Goal: Information Seeking & Learning: Learn about a topic

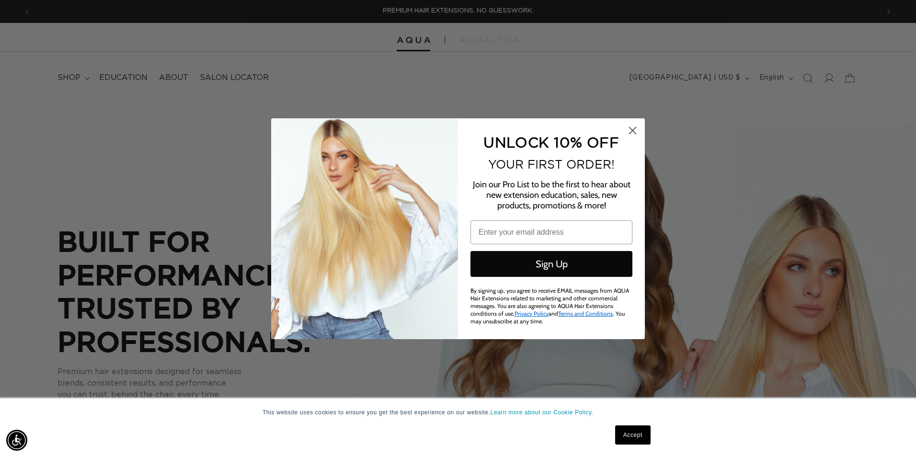
click at [630, 127] on icon "Close dialog" at bounding box center [633, 130] width 7 height 7
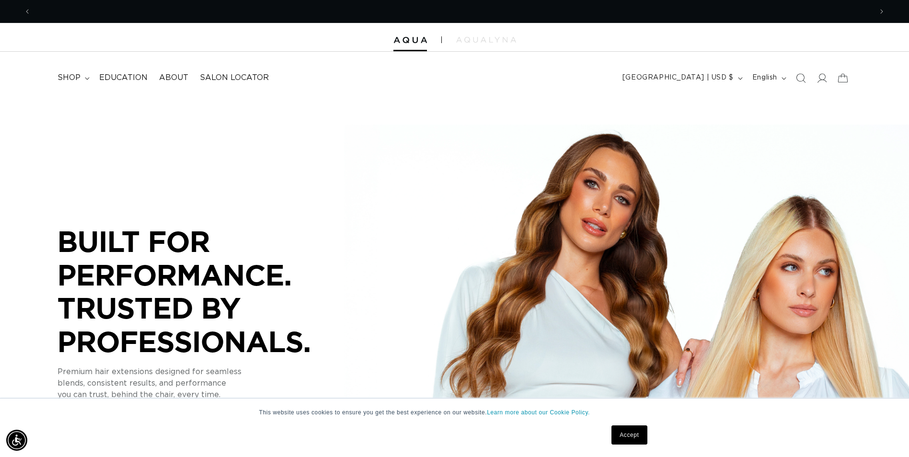
scroll to position [0, 841]
click at [820, 80] on icon at bounding box center [822, 78] width 10 height 10
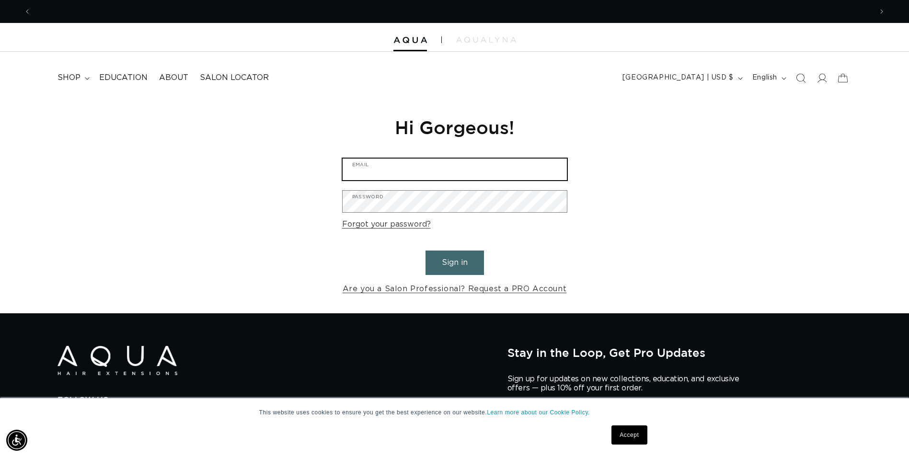
click at [445, 172] on input "Email" at bounding box center [455, 170] width 224 height 22
click at [420, 173] on input "Email" at bounding box center [455, 170] width 224 height 22
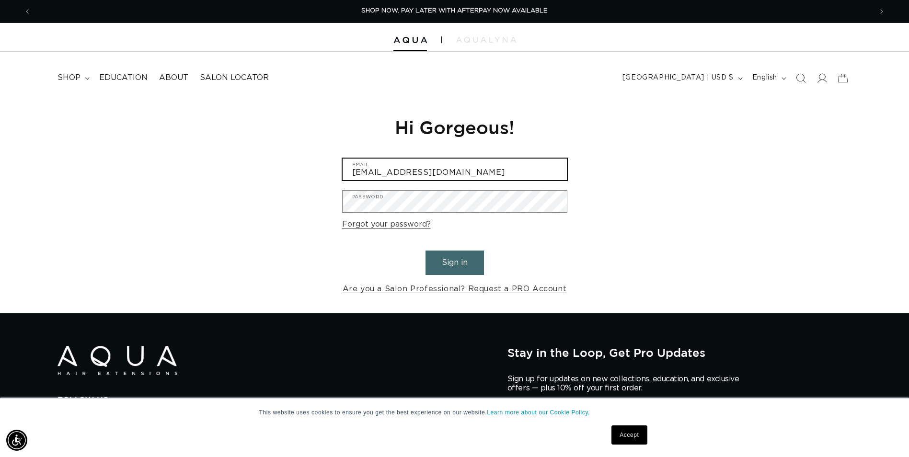
type input "[EMAIL_ADDRESS][DOMAIN_NAME]"
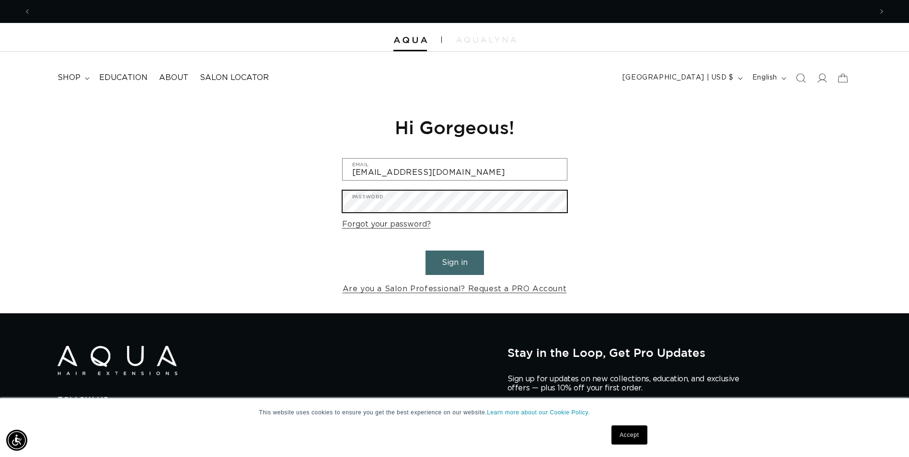
scroll to position [0, 841]
click at [425, 251] on button "Sign in" at bounding box center [454, 263] width 58 height 24
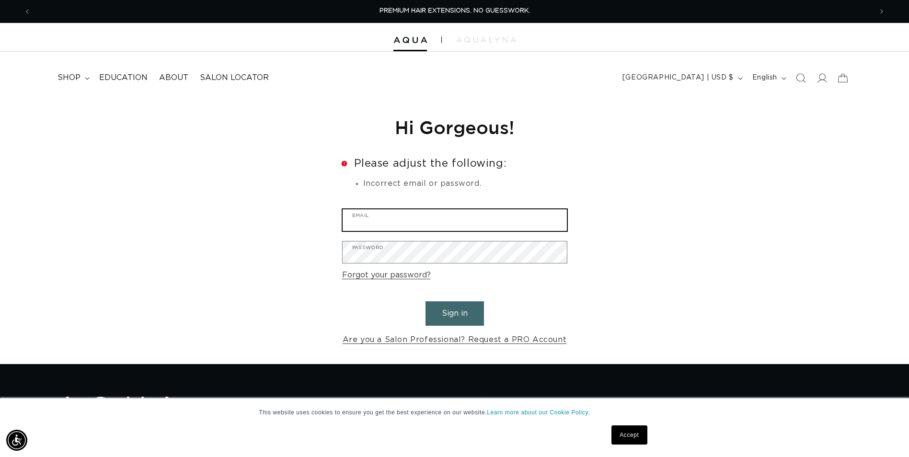
click at [462, 217] on input "Email" at bounding box center [455, 220] width 224 height 22
type input "[EMAIL_ADDRESS][DOMAIN_NAME]"
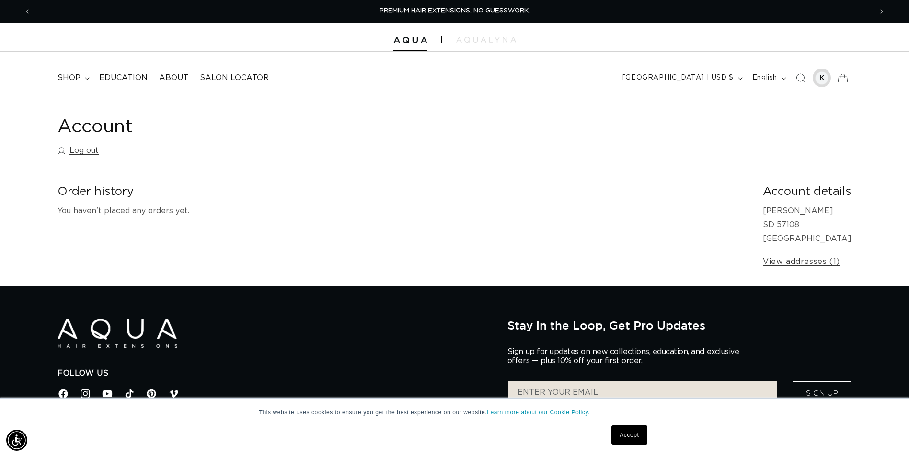
click at [824, 78] on div at bounding box center [821, 77] width 13 height 13
click at [793, 212] on p "Kahli Bryant SD 57108 United States" at bounding box center [807, 224] width 89 height 41
click at [473, 45] on div at bounding box center [454, 37] width 909 height 29
click at [477, 42] on img at bounding box center [486, 40] width 60 height 6
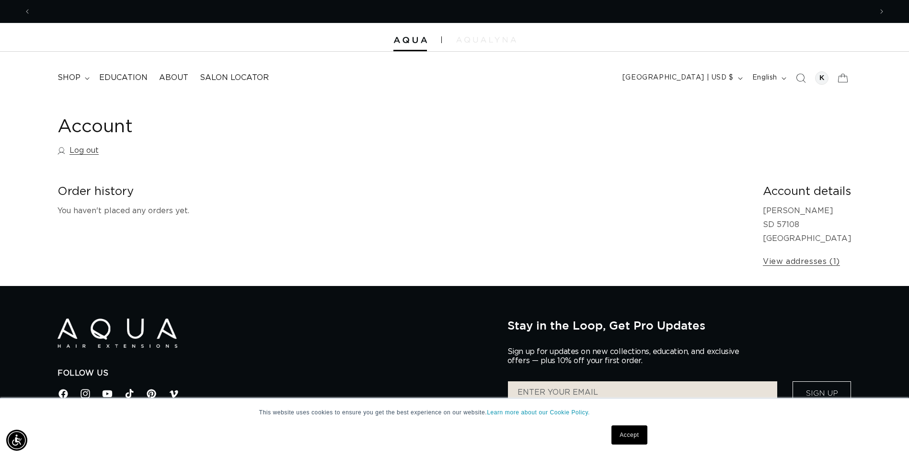
scroll to position [0, 0]
click at [81, 75] on summary "shop" at bounding box center [73, 78] width 42 height 22
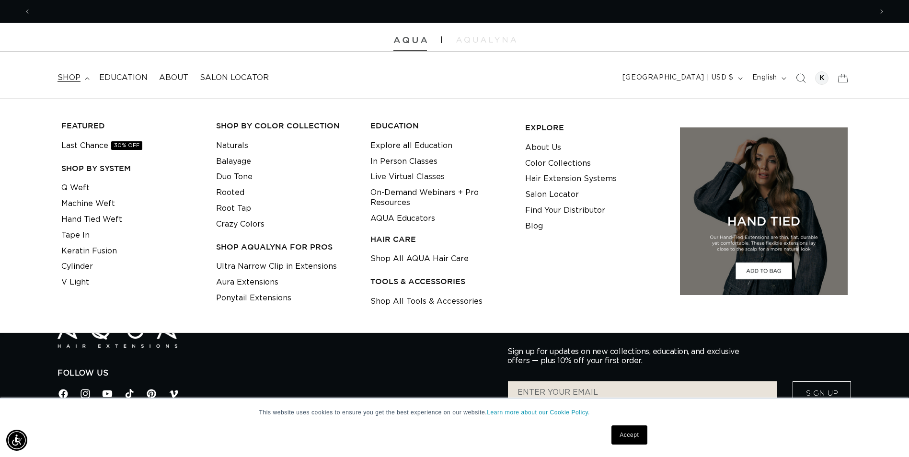
click at [407, 39] on img at bounding box center [410, 40] width 34 height 7
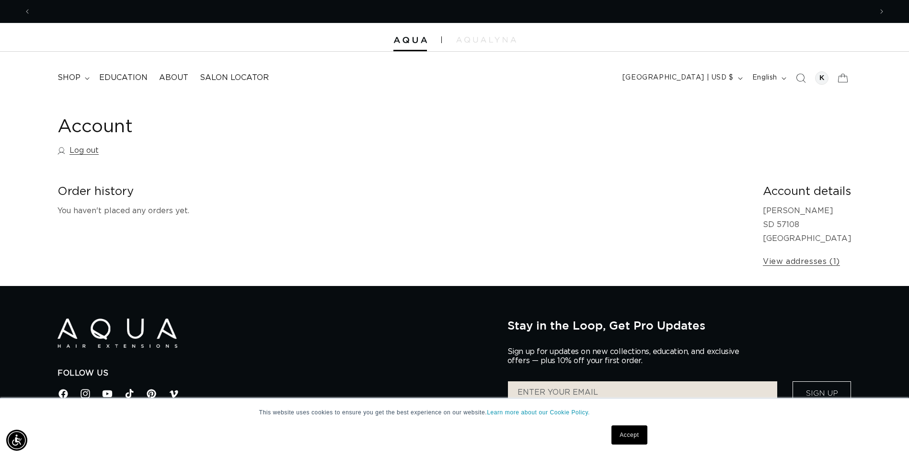
scroll to position [0, 841]
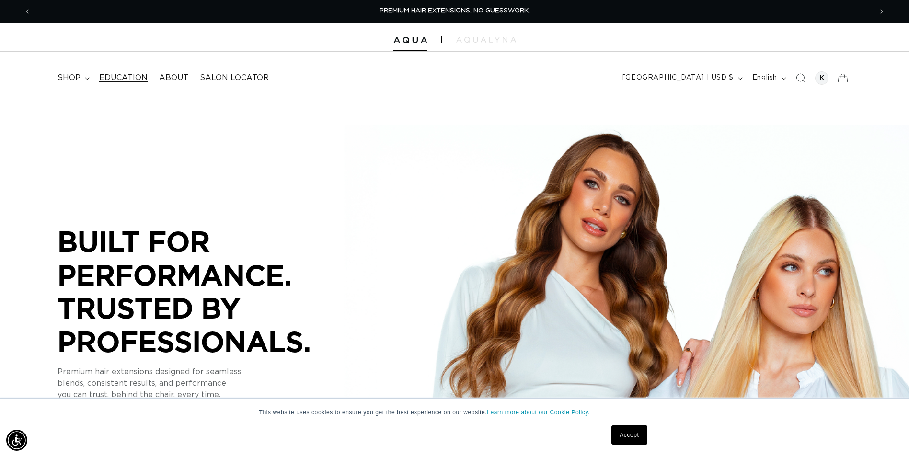
click at [108, 75] on span "Education" at bounding box center [123, 78] width 48 height 10
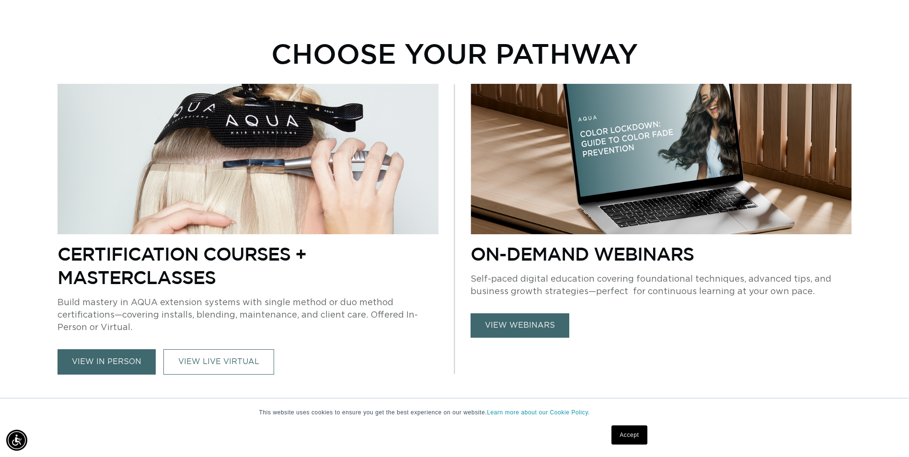
click at [526, 326] on link "view webinars" at bounding box center [519, 325] width 99 height 24
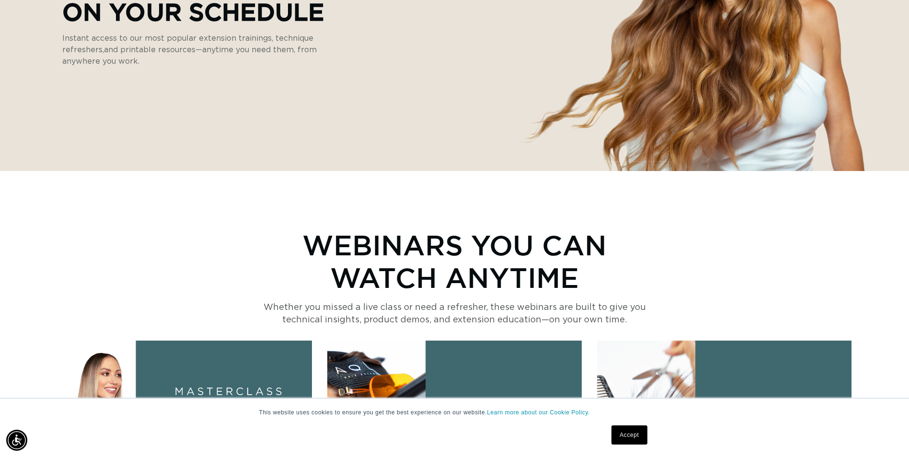
scroll to position [0, 841]
click at [643, 435] on link "Accept" at bounding box center [628, 434] width 35 height 19
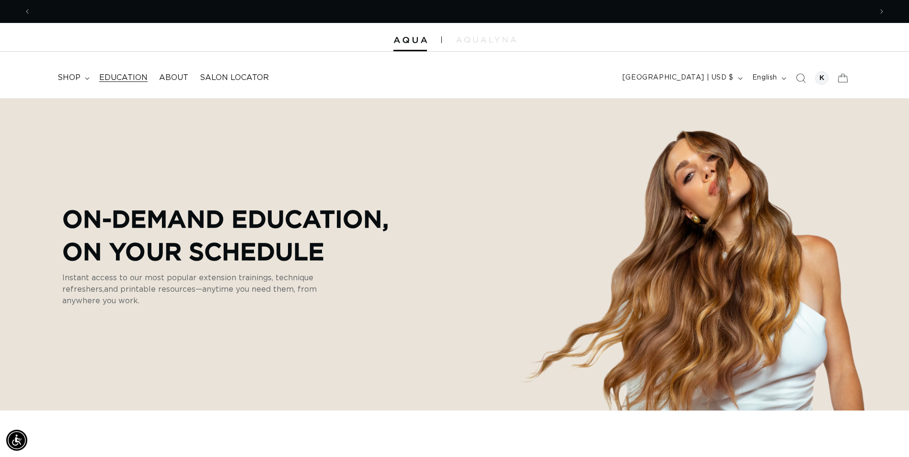
scroll to position [0, 0]
click at [125, 80] on span "Education" at bounding box center [123, 78] width 48 height 10
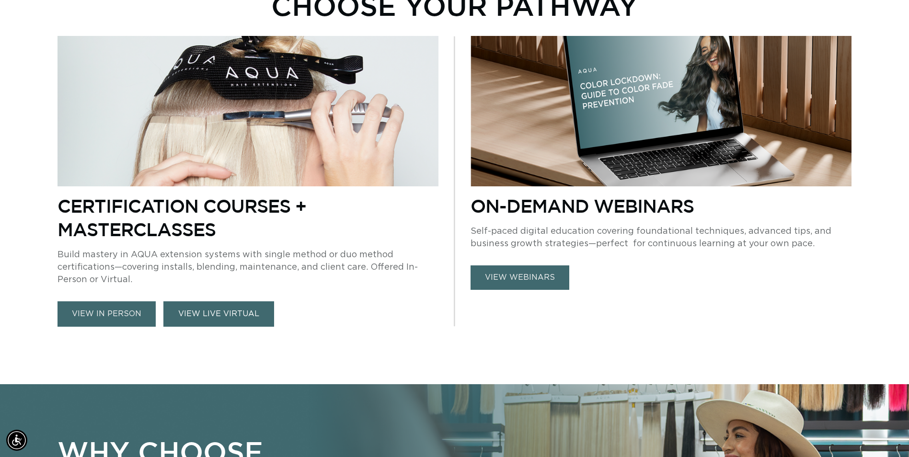
scroll to position [0, 1682]
click at [207, 316] on link "VIEW LIVE VIRTUAL" at bounding box center [218, 313] width 111 height 25
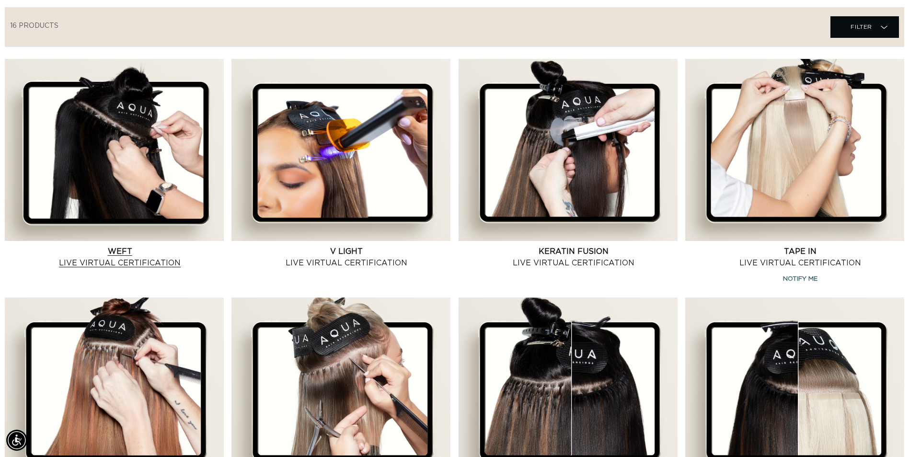
click at [110, 261] on link "Weft Live Virtual Certification" at bounding box center [120, 257] width 208 height 23
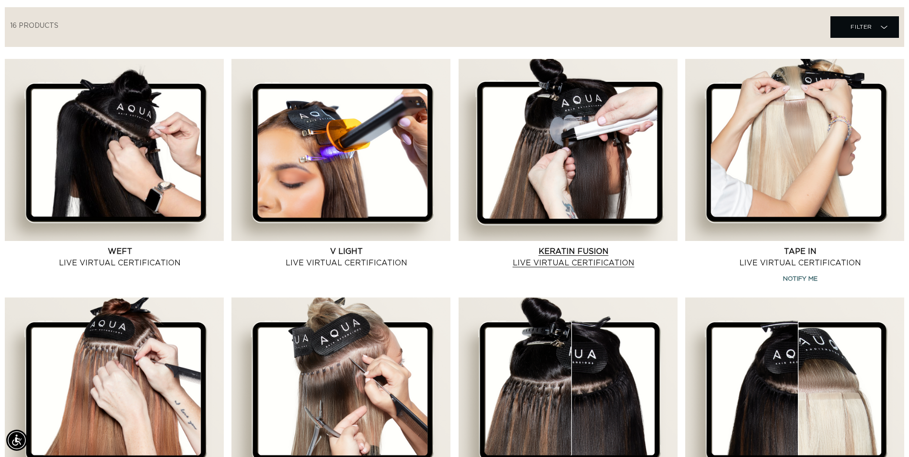
click at [588, 250] on link "Keratin Fusion Live Virtual Certification" at bounding box center [574, 257] width 208 height 23
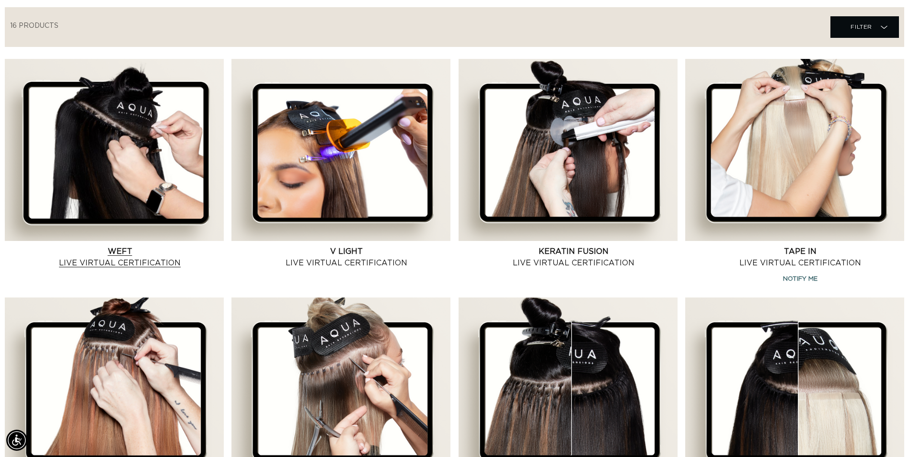
click at [139, 263] on link "Weft Live Virtual Certification" at bounding box center [120, 257] width 208 height 23
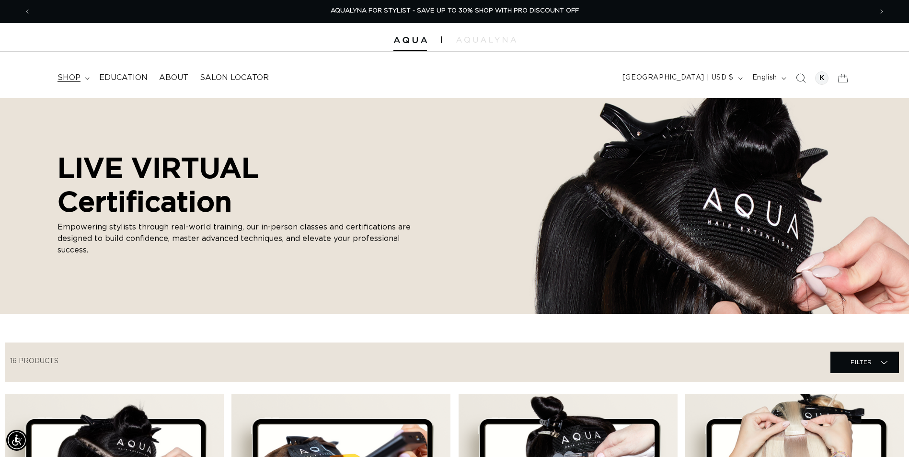
click at [82, 78] on summary "shop" at bounding box center [73, 78] width 42 height 22
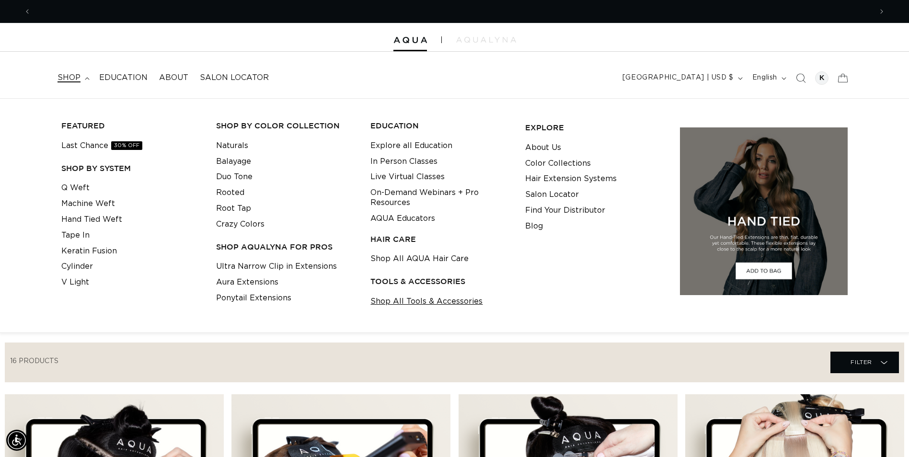
scroll to position [0, 1682]
click at [438, 302] on link "Shop All Tools & Accessories" at bounding box center [426, 302] width 112 height 16
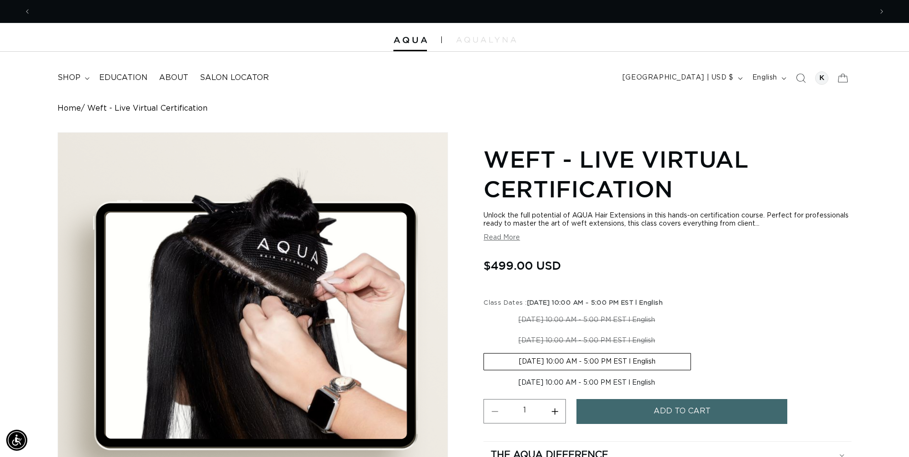
scroll to position [0, 1682]
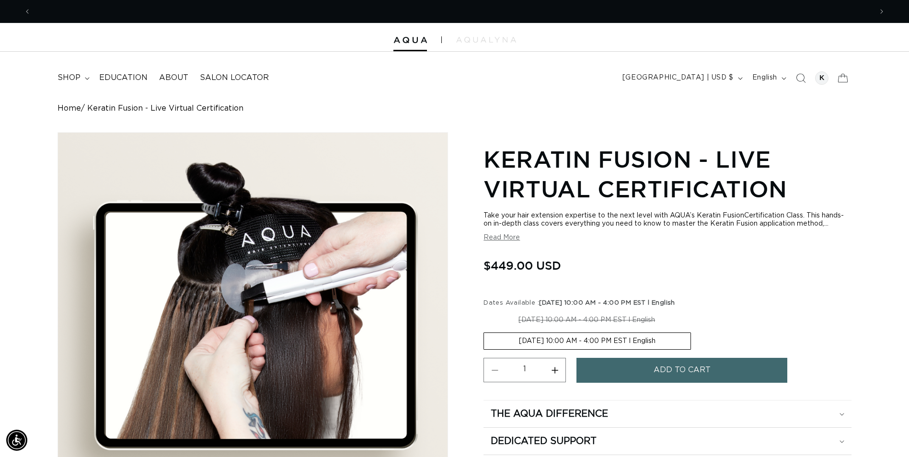
scroll to position [0, 841]
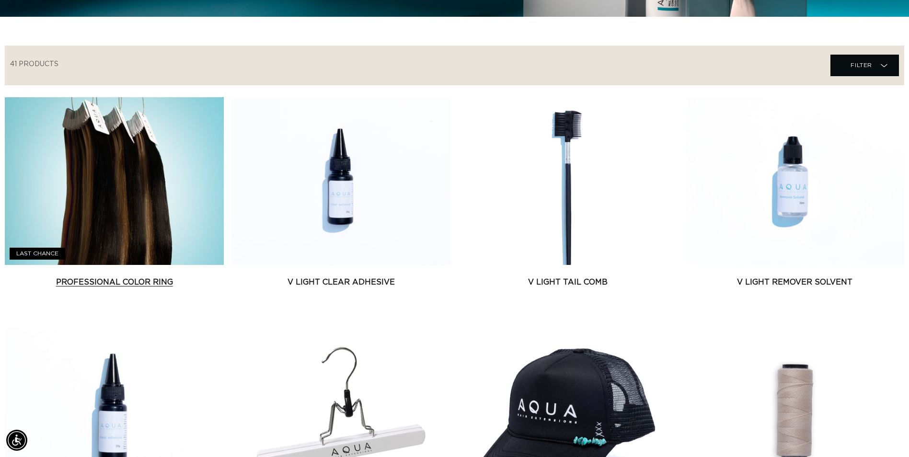
scroll to position [0, 841]
click at [154, 282] on link "Professional Color Ring" at bounding box center [114, 281] width 219 height 11
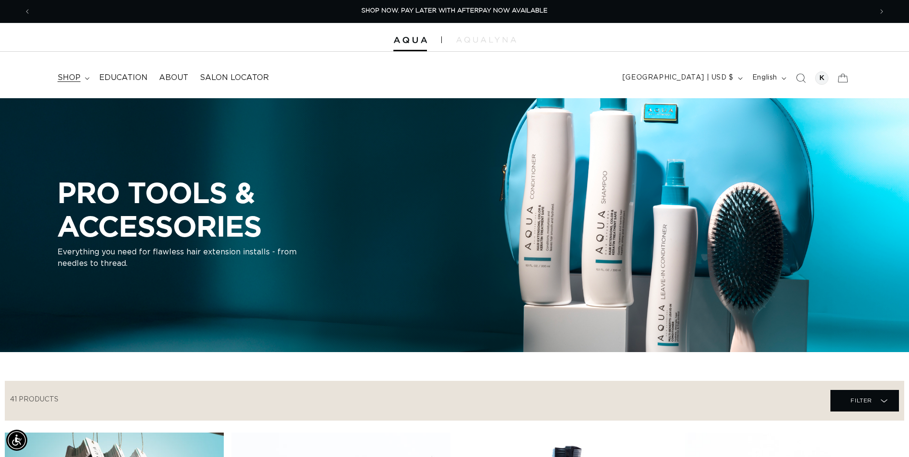
click at [80, 75] on span "shop" at bounding box center [68, 78] width 23 height 10
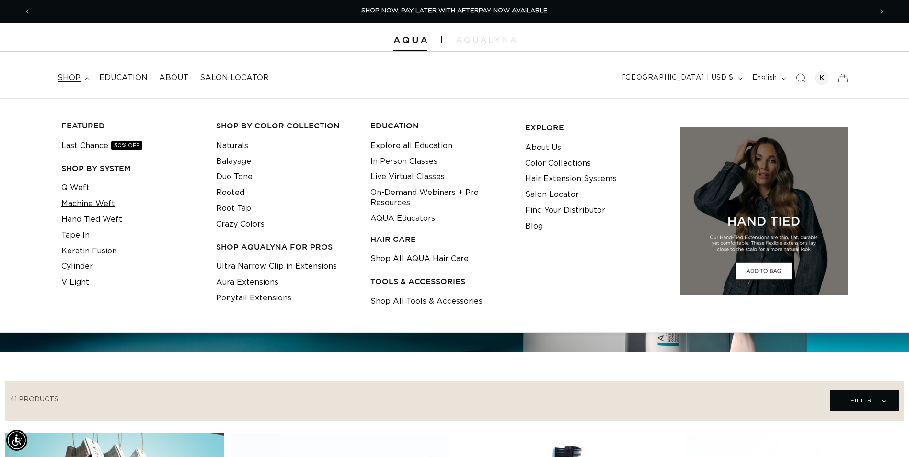
click at [96, 206] on link "Machine Weft" at bounding box center [88, 204] width 54 height 16
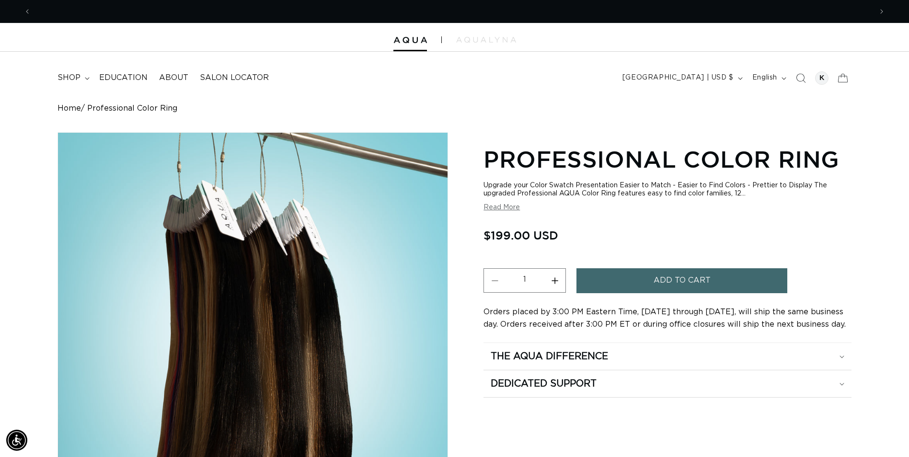
scroll to position [0, 1682]
click at [488, 208] on button "Read More" at bounding box center [501, 208] width 36 height 8
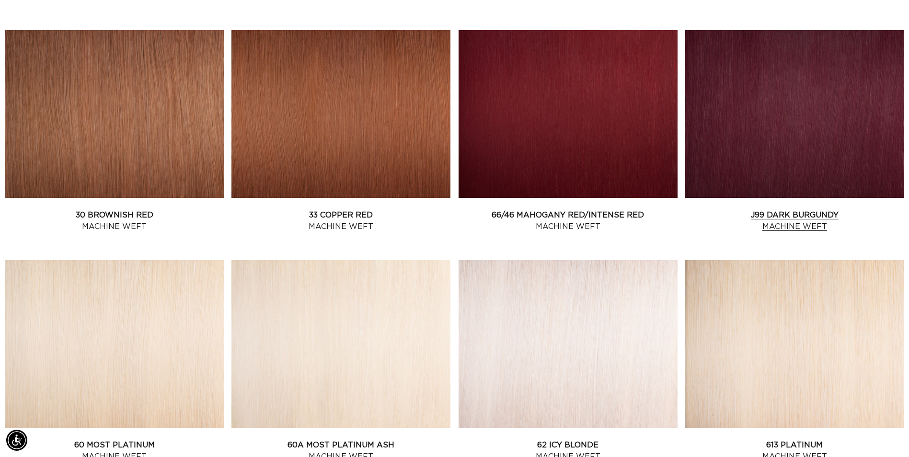
scroll to position [0, 1682]
click at [776, 216] on link "J99 Dark Burgundy Machine Weft" at bounding box center [794, 220] width 219 height 23
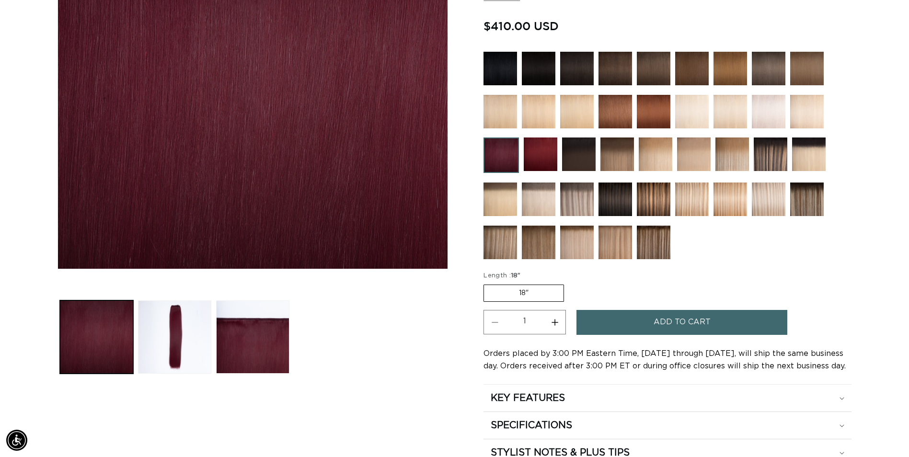
scroll to position [0, 1682]
click at [184, 351] on button "Load image 2 in gallery view" at bounding box center [174, 336] width 73 height 73
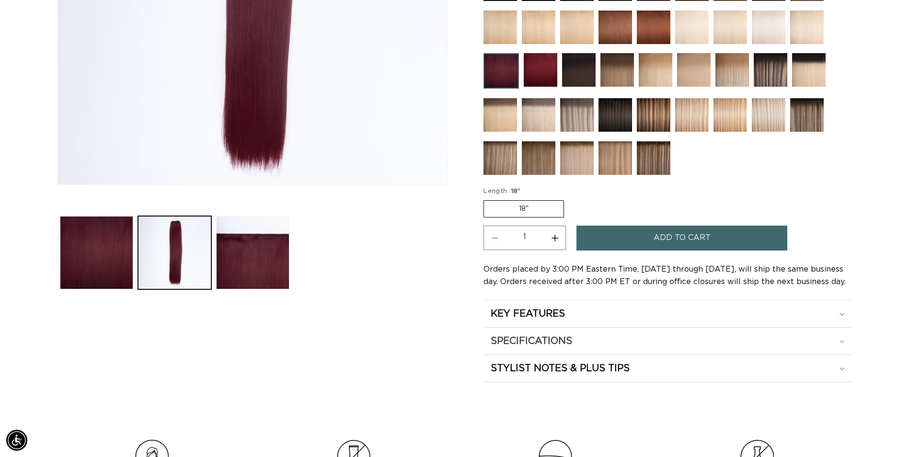
scroll to position [0, 0]
click at [572, 346] on h2 "SPECIFICATIONS" at bounding box center [531, 341] width 81 height 12
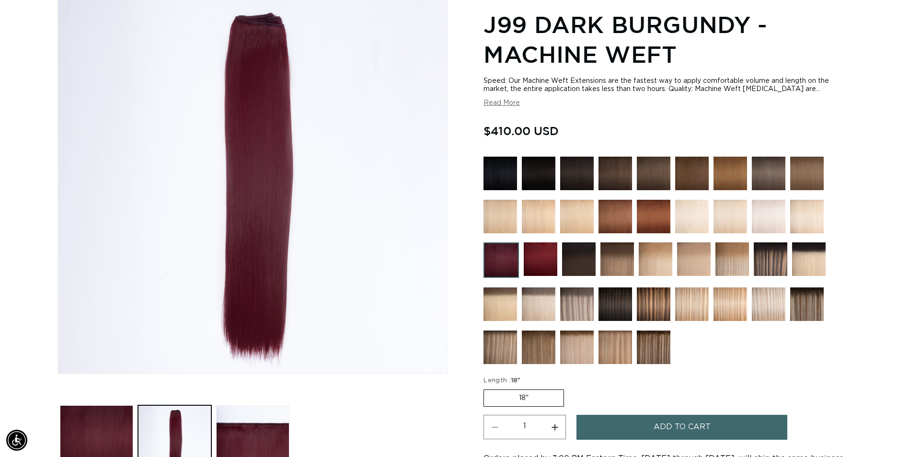
scroll to position [180, 0]
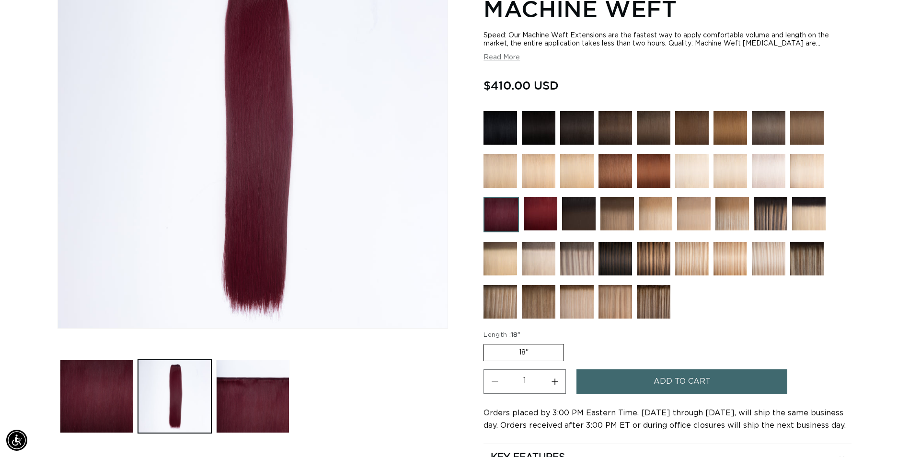
click at [538, 353] on label "18" Variant sold out or unavailable" at bounding box center [523, 352] width 80 height 17
click at [486, 343] on input "18" Variant sold out or unavailable" at bounding box center [486, 342] width 0 height 0
click at [522, 350] on label "18" Variant sold out or unavailable" at bounding box center [523, 352] width 80 height 17
click at [486, 343] on input "18" Variant sold out or unavailable" at bounding box center [486, 342] width 0 height 0
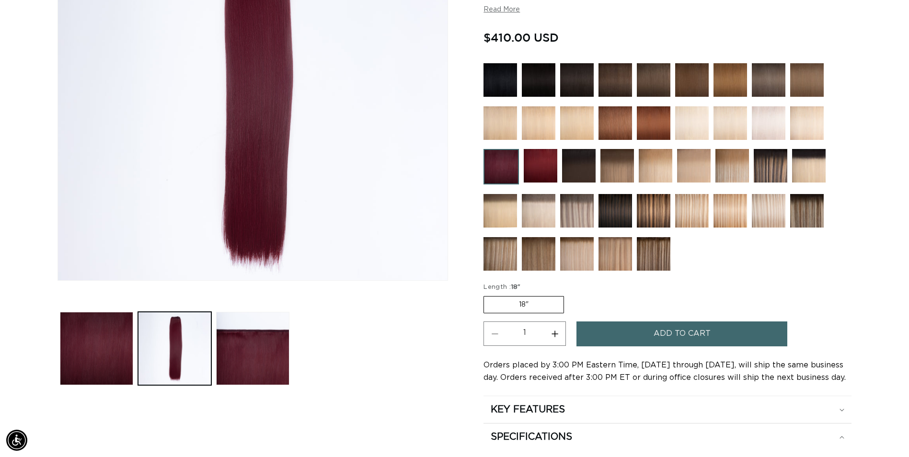
scroll to position [0, 841]
click at [525, 299] on label "18" Variant sold out or unavailable" at bounding box center [523, 304] width 80 height 17
click at [486, 295] on input "18" Variant sold out or unavailable" at bounding box center [486, 294] width 0 height 0
click at [550, 254] on img at bounding box center [539, 254] width 34 height 34
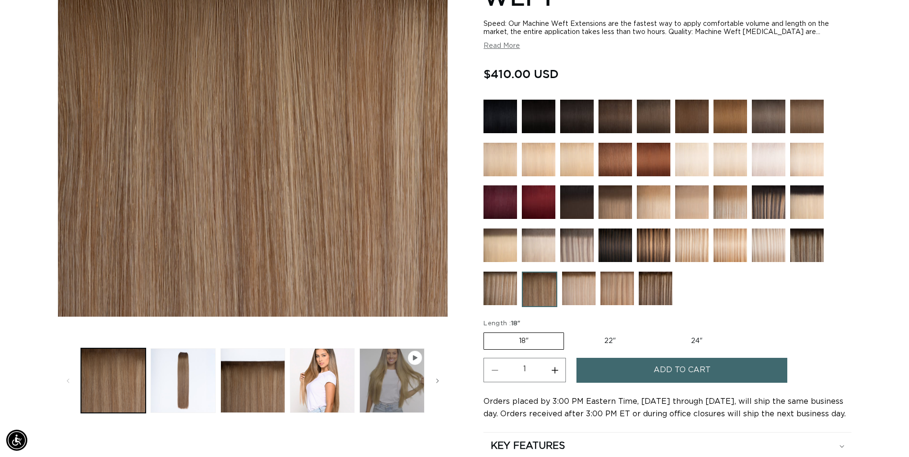
scroll to position [0, 1682]
click at [601, 342] on label "22" Variant sold out or unavailable" at bounding box center [609, 341] width 81 height 16
click at [569, 331] on input "22" Variant sold out or unavailable" at bounding box center [569, 331] width 0 height 0
radio input "true"
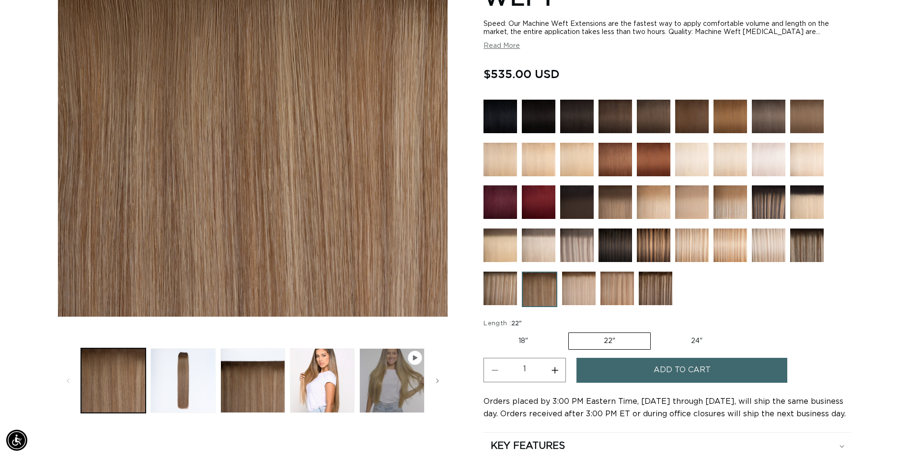
click at [690, 342] on label "24" Variant sold out or unavailable" at bounding box center [696, 341] width 81 height 16
click at [656, 331] on input "24" Variant sold out or unavailable" at bounding box center [655, 331] width 0 height 0
radio input "true"
click at [667, 298] on img at bounding box center [656, 289] width 34 height 34
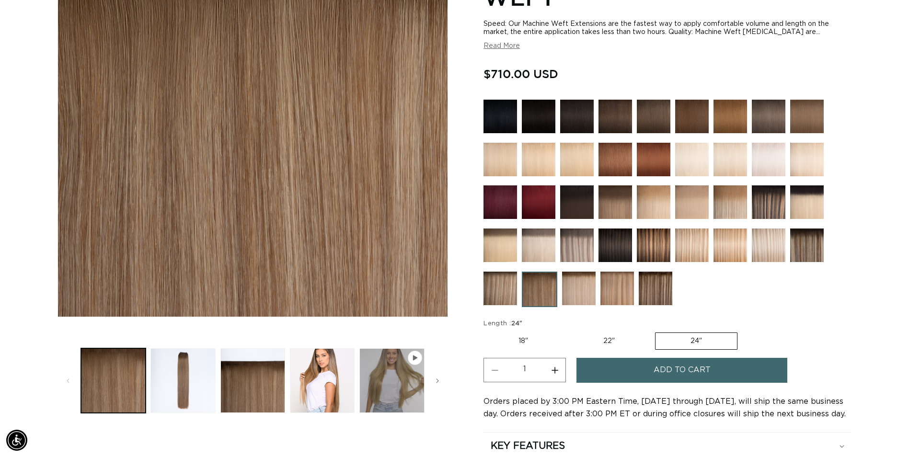
scroll to position [0, 0]
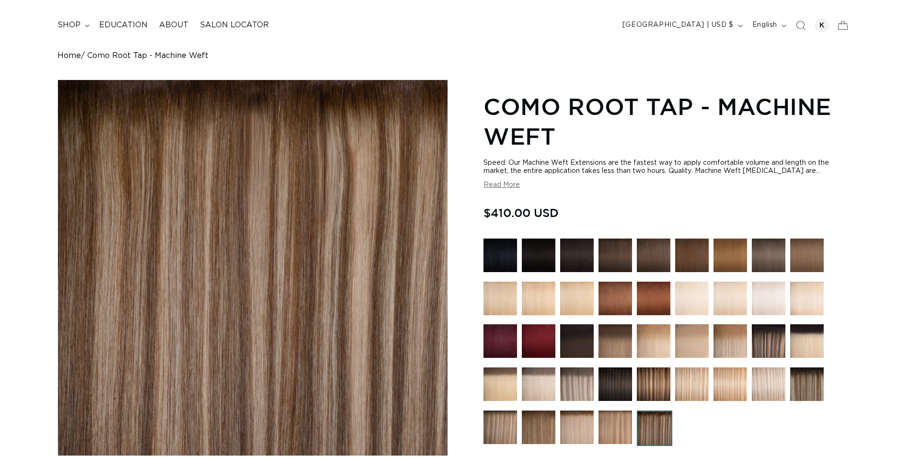
scroll to position [96, 0]
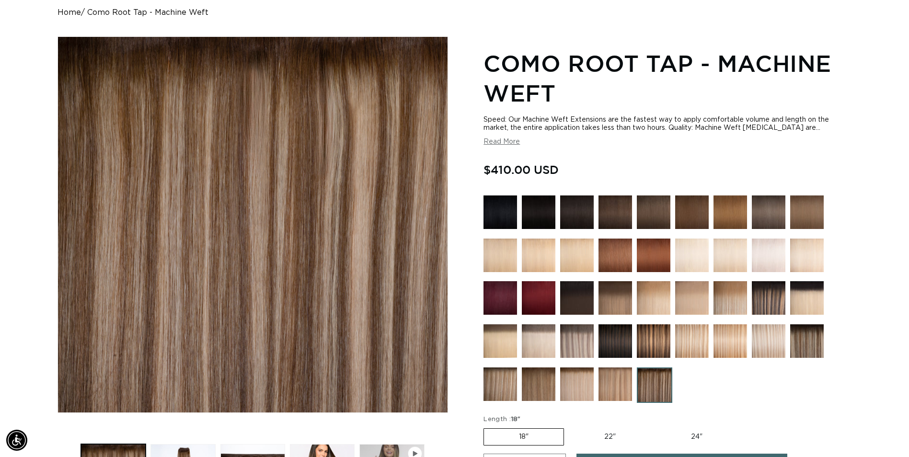
click at [688, 439] on label "24" Variant sold out or unavailable" at bounding box center [696, 437] width 81 height 16
click at [656, 427] on input "24" Variant sold out or unavailable" at bounding box center [655, 426] width 0 height 0
radio input "true"
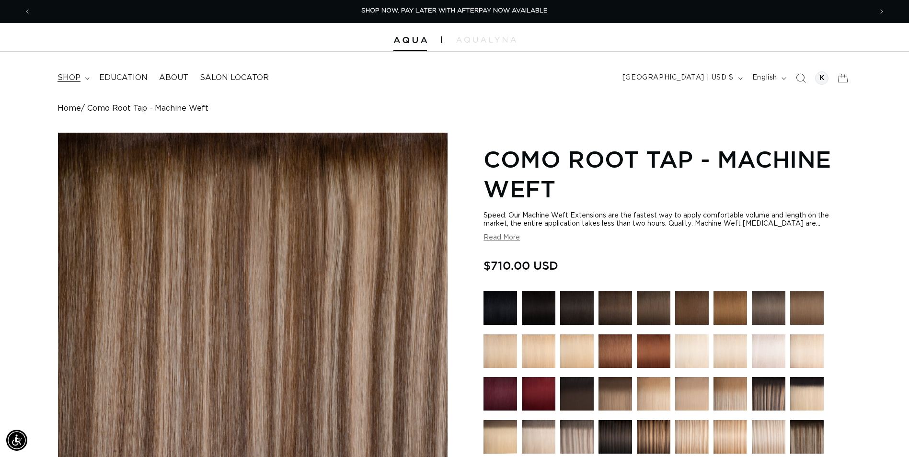
click at [70, 76] on span "shop" at bounding box center [68, 78] width 23 height 10
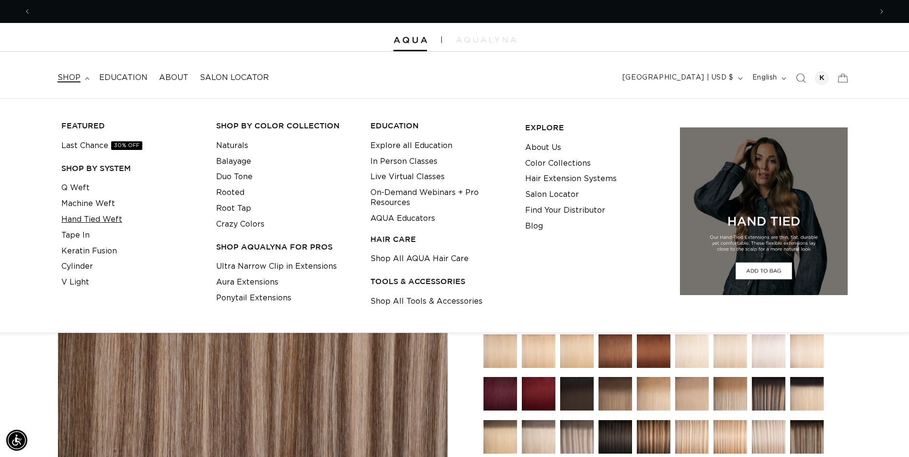
click at [81, 218] on link "Hand Tied Weft" at bounding box center [91, 220] width 61 height 16
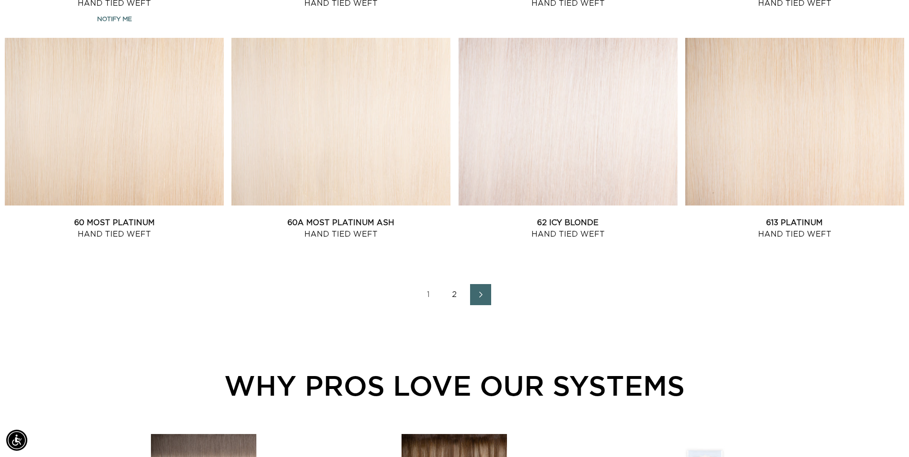
scroll to position [1294, 0]
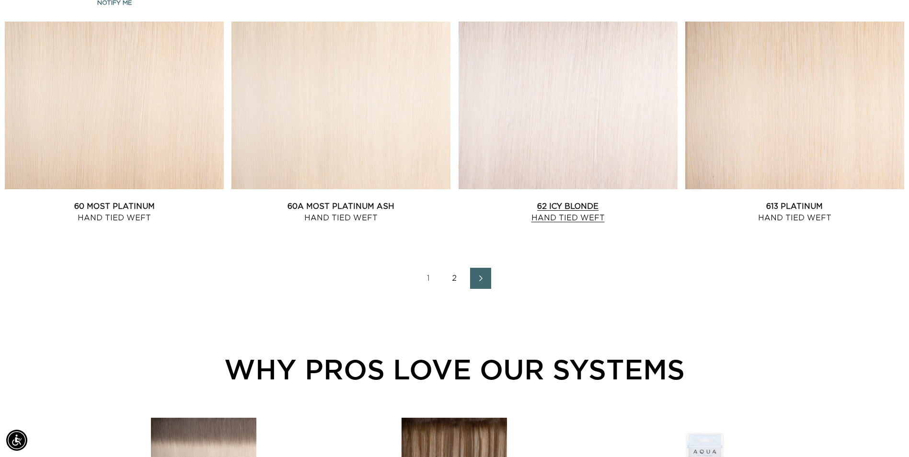
click at [577, 201] on link "62 Icy Blonde Hand Tied Weft" at bounding box center [568, 212] width 219 height 23
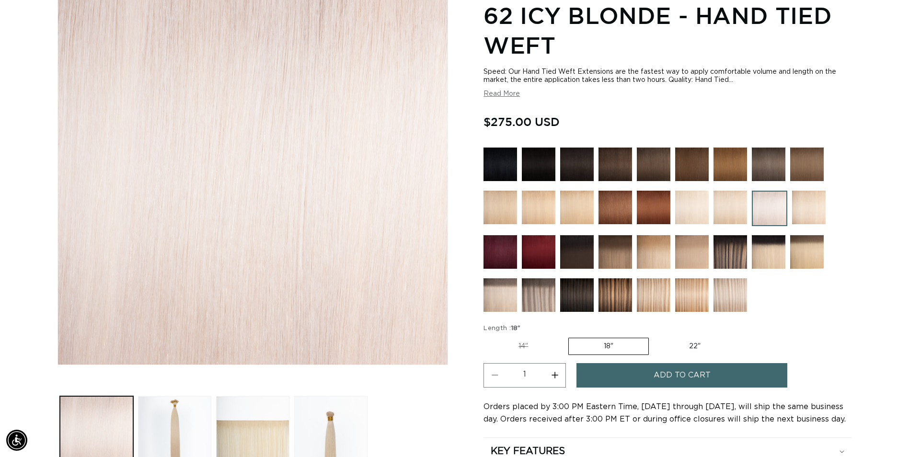
scroll to position [0, 841]
click at [528, 346] on label "14" Variant sold out or unavailable" at bounding box center [523, 346] width 80 height 16
click at [486, 336] on input "14" Variant sold out or unavailable" at bounding box center [486, 336] width 0 height 0
radio input "true"
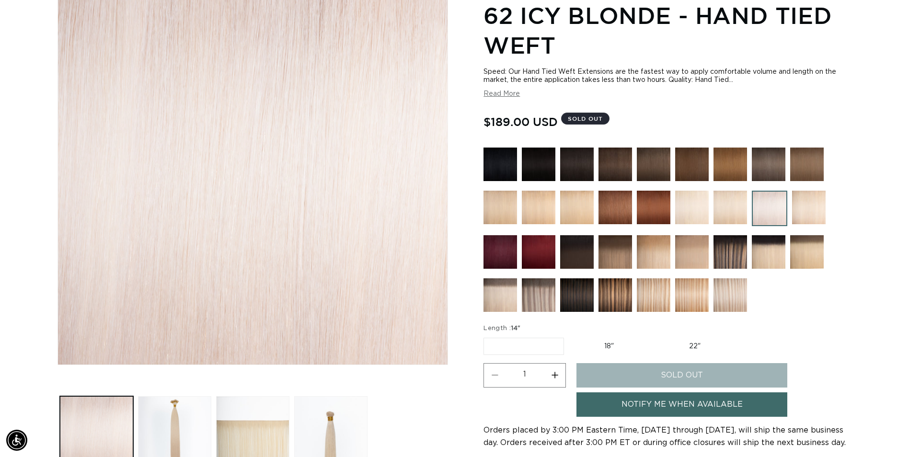
click at [607, 348] on label "18" Variant sold out or unavailable" at bounding box center [609, 346] width 80 height 16
click at [569, 336] on input "18" Variant sold out or unavailable" at bounding box center [569, 336] width 0 height 0
radio input "true"
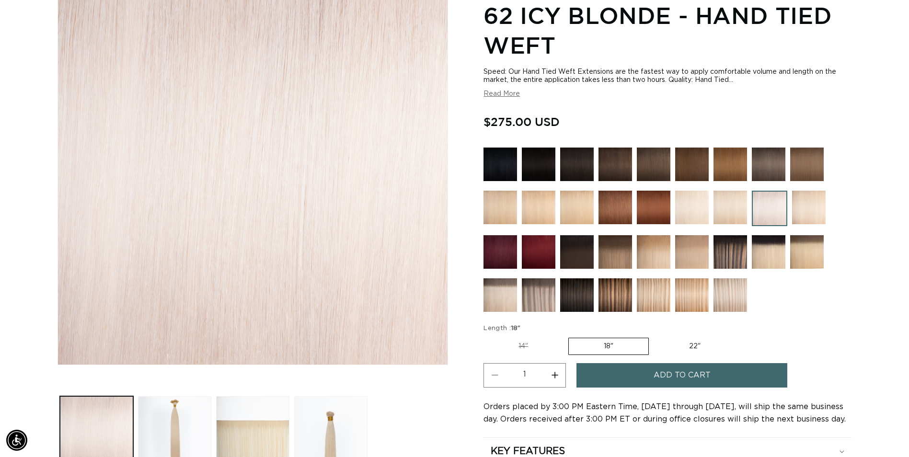
scroll to position [0, 1682]
click at [527, 345] on label "14" Variant sold out or unavailable" at bounding box center [523, 346] width 80 height 16
click at [486, 336] on input "14" Variant sold out or unavailable" at bounding box center [486, 336] width 0 height 0
radio input "true"
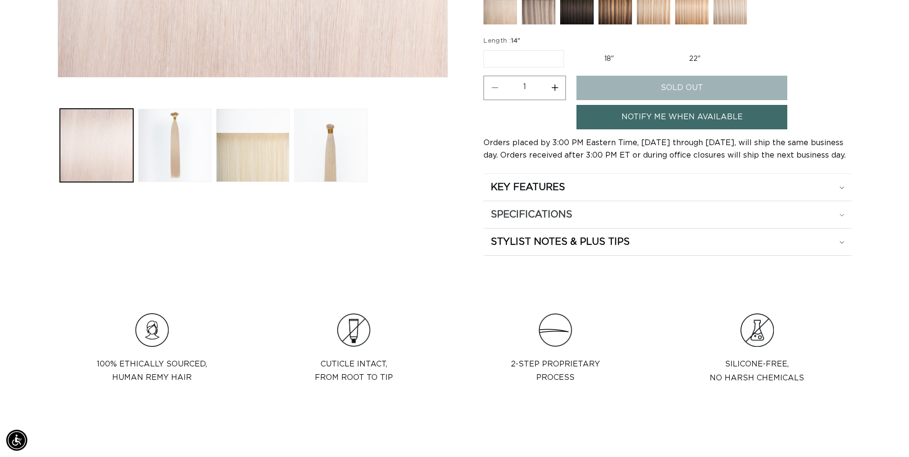
click at [558, 220] on h2 "SPECIFICATIONS" at bounding box center [531, 214] width 81 height 12
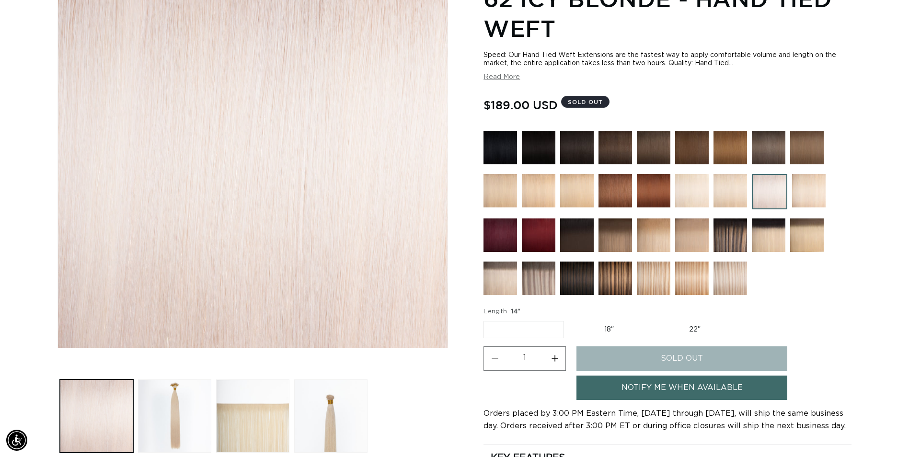
scroll to position [144, 0]
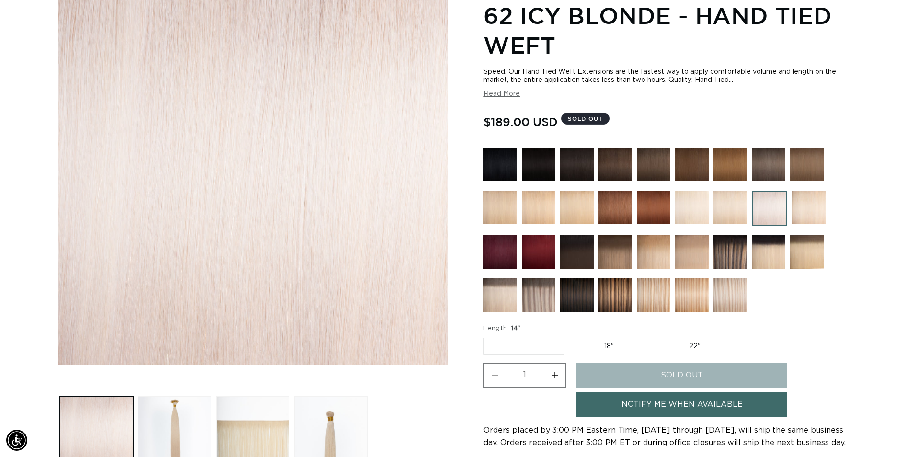
click at [576, 276] on div at bounding box center [667, 232] width 368 height 169
click at [576, 294] on img at bounding box center [577, 295] width 34 height 34
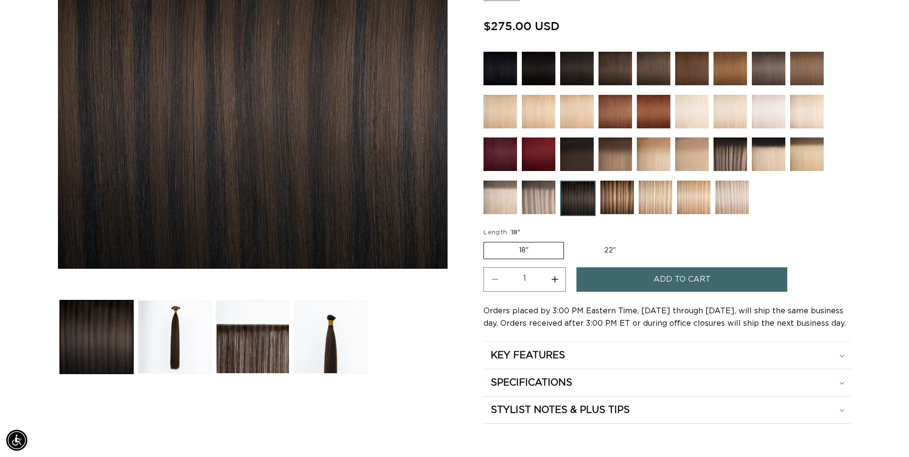
scroll to position [96, 0]
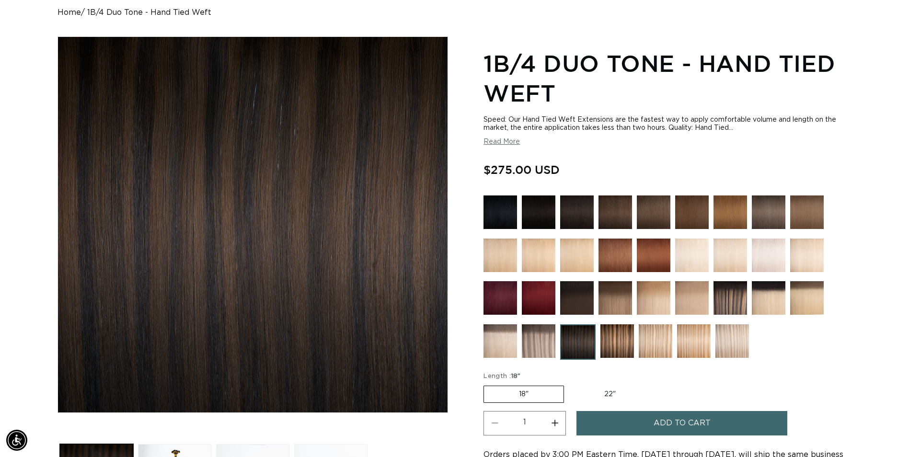
click at [544, 258] on img at bounding box center [539, 256] width 34 height 34
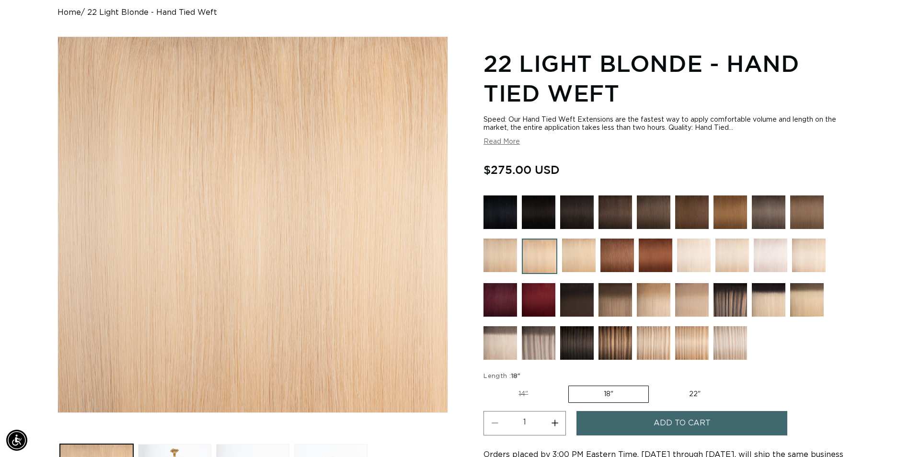
click at [526, 398] on label "14" Variant sold out or unavailable" at bounding box center [523, 394] width 80 height 16
click at [486, 384] on input "14" Variant sold out or unavailable" at bounding box center [486, 384] width 0 height 0
radio input "true"
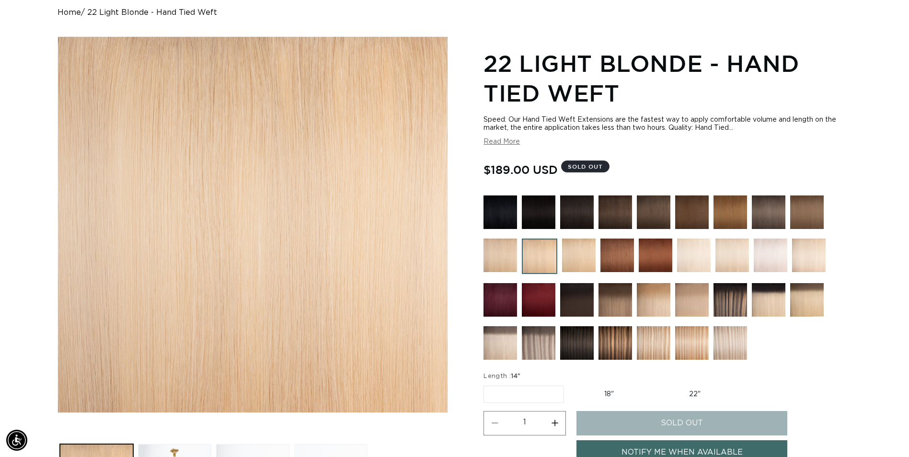
scroll to position [0, 1682]
click at [607, 399] on label "18" Variant sold out or unavailable" at bounding box center [609, 394] width 80 height 16
click at [569, 384] on input "18" Variant sold out or unavailable" at bounding box center [569, 384] width 0 height 0
radio input "true"
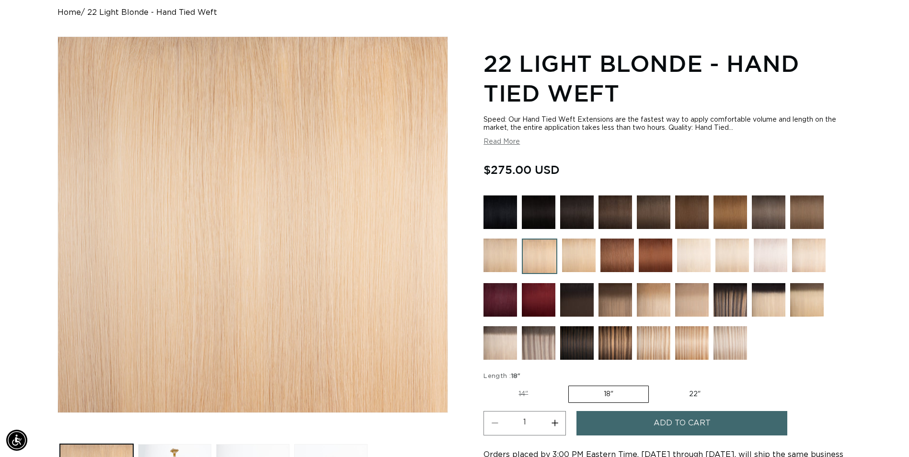
scroll to position [0, 1682]
click at [690, 399] on label "22" Variant sold out or unavailable" at bounding box center [694, 394] width 81 height 16
click at [654, 384] on input "22" Variant sold out or unavailable" at bounding box center [654, 384] width 0 height 0
radio input "true"
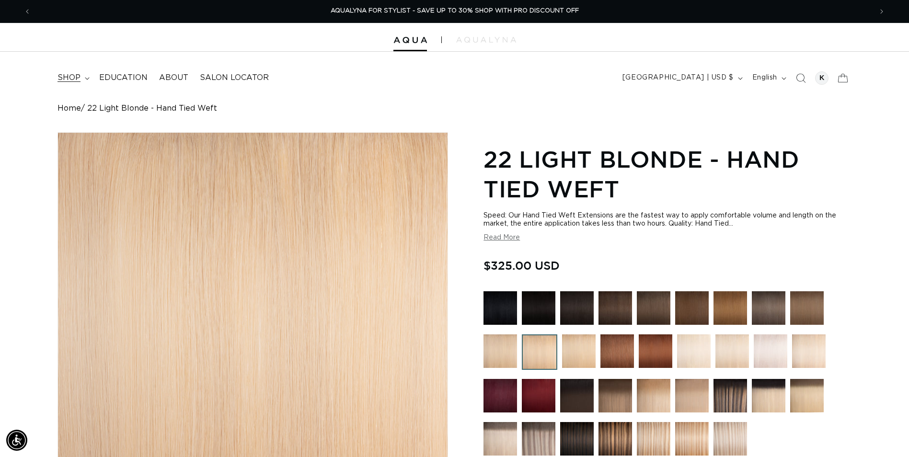
click at [81, 81] on summary "shop" at bounding box center [73, 78] width 42 height 22
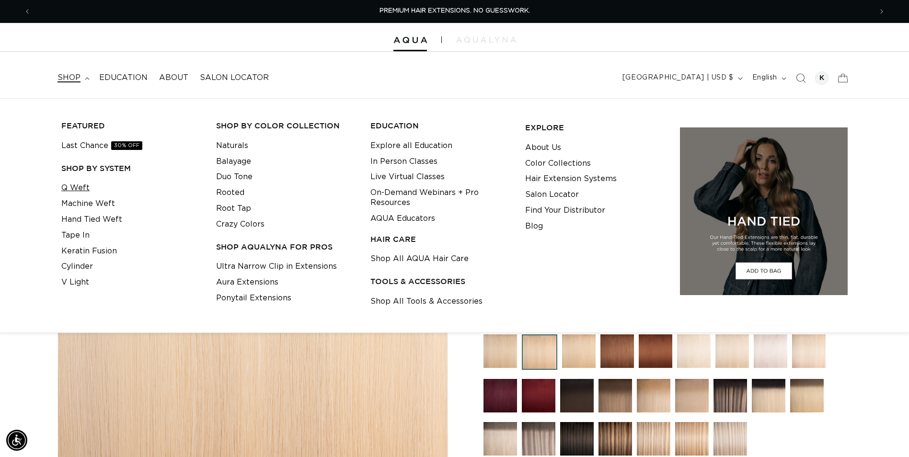
click at [81, 187] on link "Q Weft" at bounding box center [75, 188] width 28 height 16
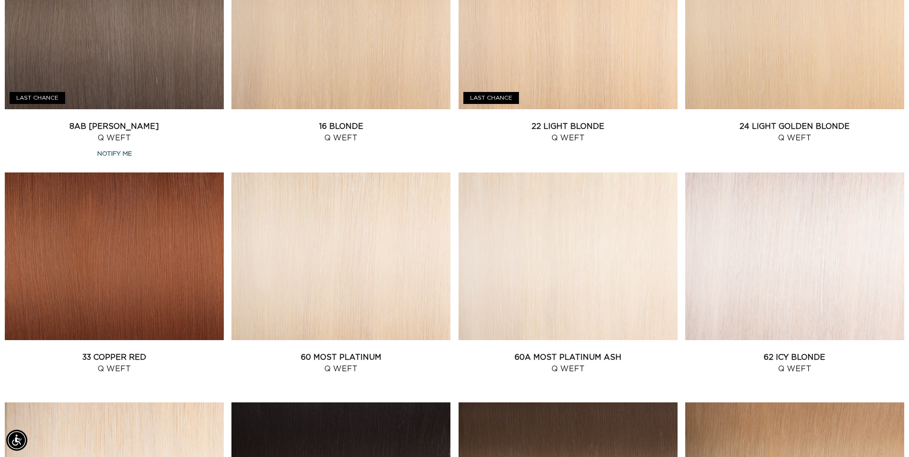
scroll to position [958, 0]
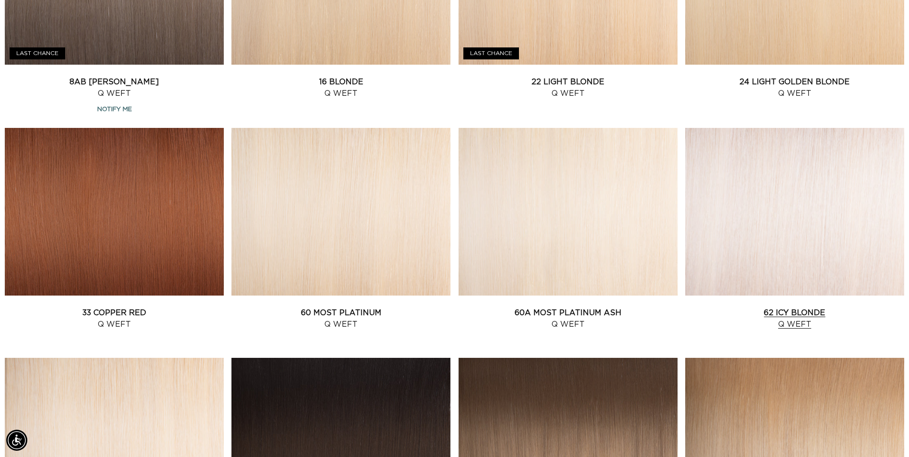
click at [749, 307] on link "62 Icy Blonde Q Weft" at bounding box center [794, 318] width 219 height 23
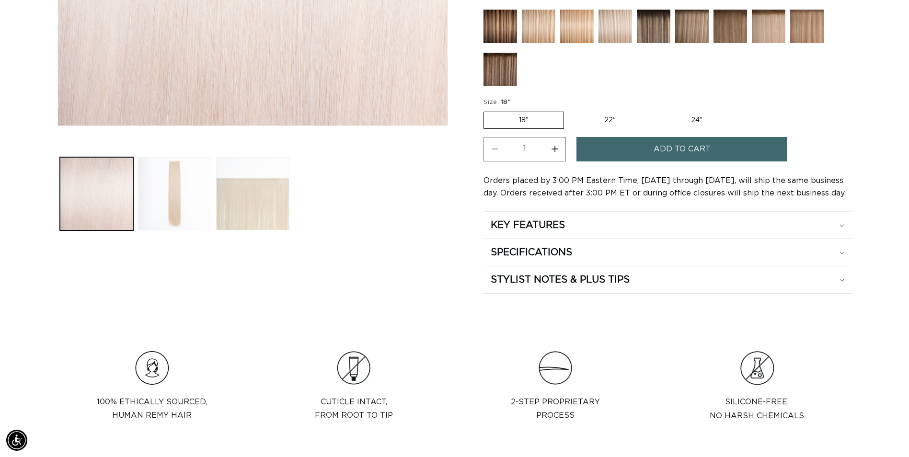
scroll to position [0, 841]
click at [574, 258] on summary "SPECIFICATIONS" at bounding box center [667, 252] width 368 height 27
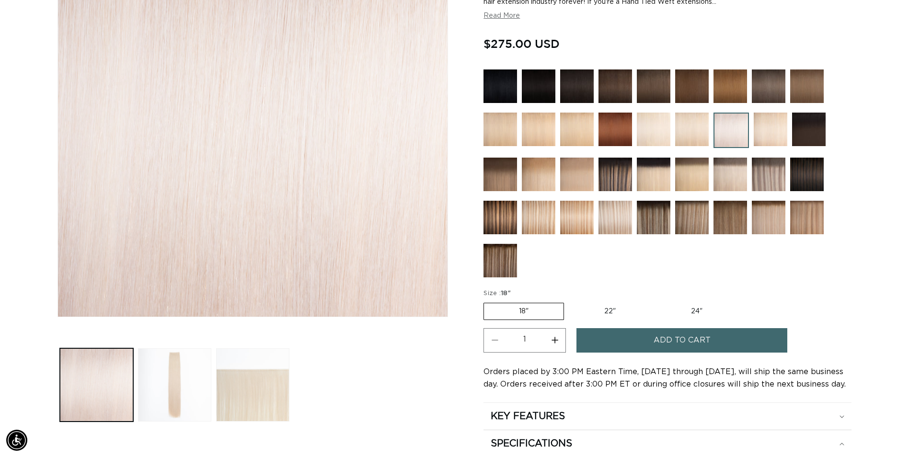
click at [611, 306] on label "22" Variant sold out or unavailable" at bounding box center [609, 311] width 81 height 16
click at [569, 301] on input "22" Variant sold out or unavailable" at bounding box center [569, 301] width 0 height 0
radio input "true"
click at [686, 311] on label "24" Variant sold out or unavailable" at bounding box center [696, 311] width 81 height 16
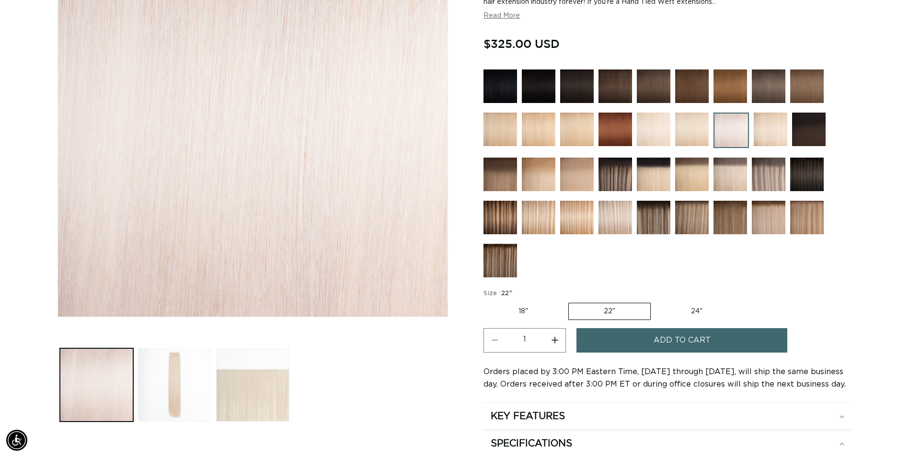
click at [656, 301] on input "24" Variant sold out or unavailable" at bounding box center [655, 301] width 0 height 0
radio input "true"
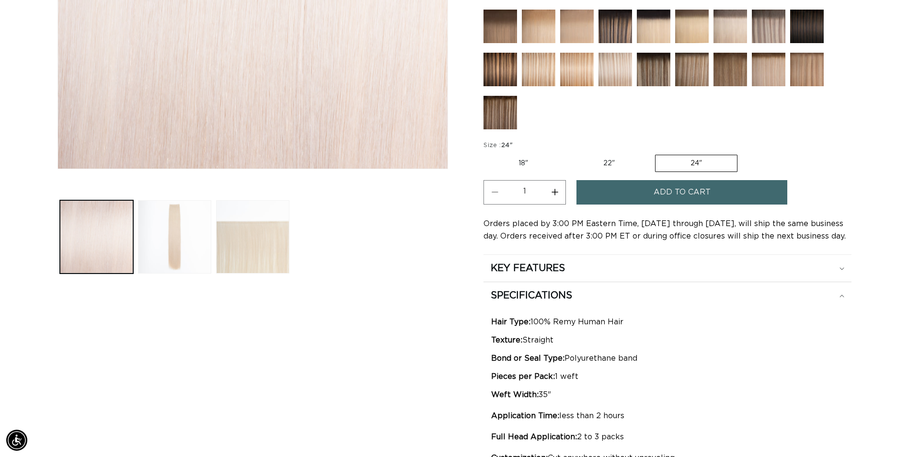
scroll to position [431, 0]
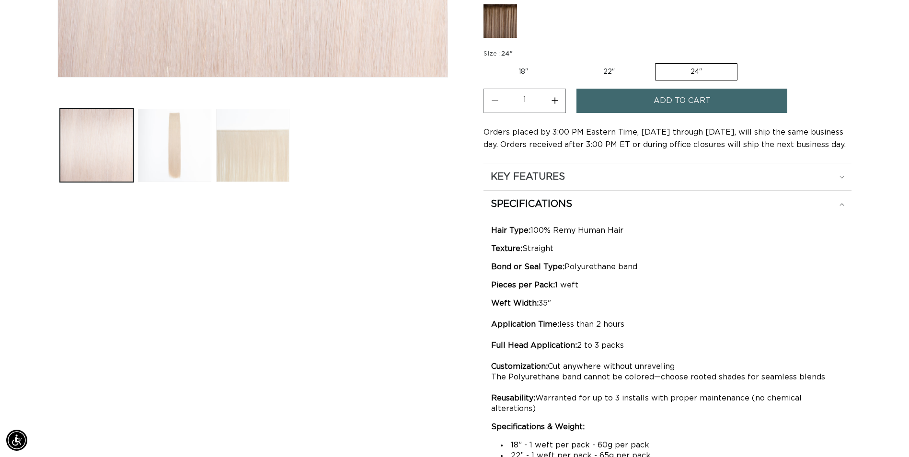
click at [554, 181] on h2 "KEY FEATURES" at bounding box center [528, 177] width 74 height 12
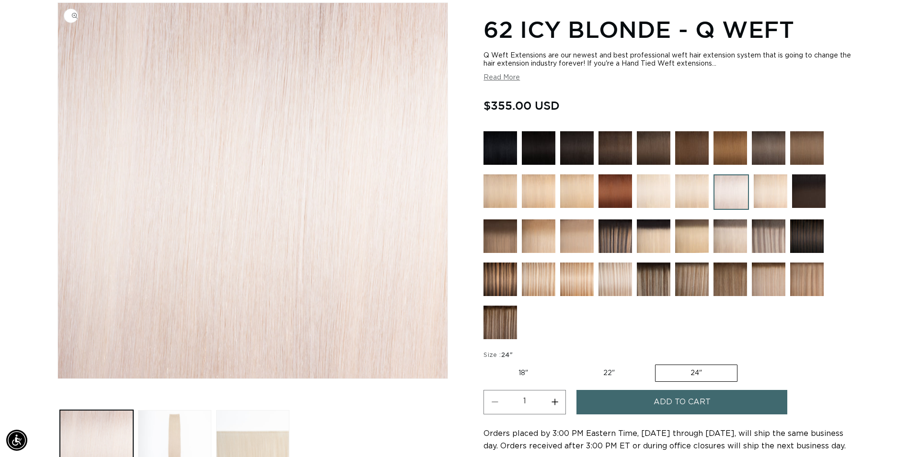
scroll to position [0, 0]
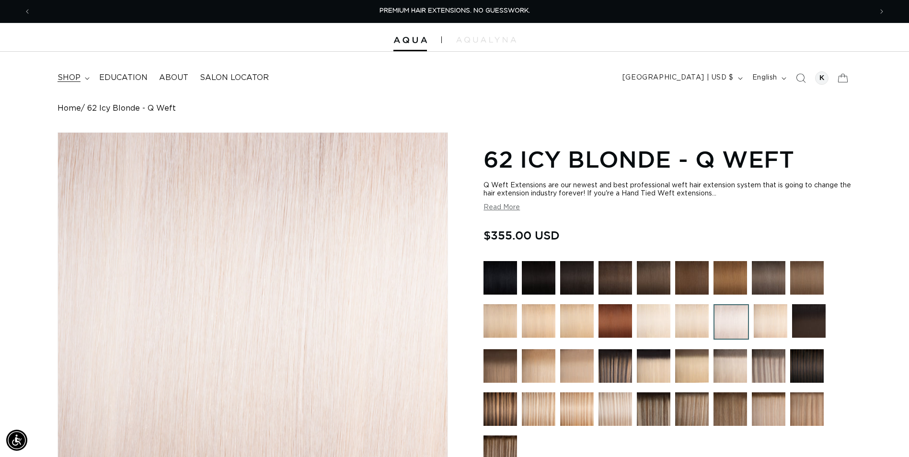
click at [85, 79] on icon at bounding box center [87, 78] width 5 height 3
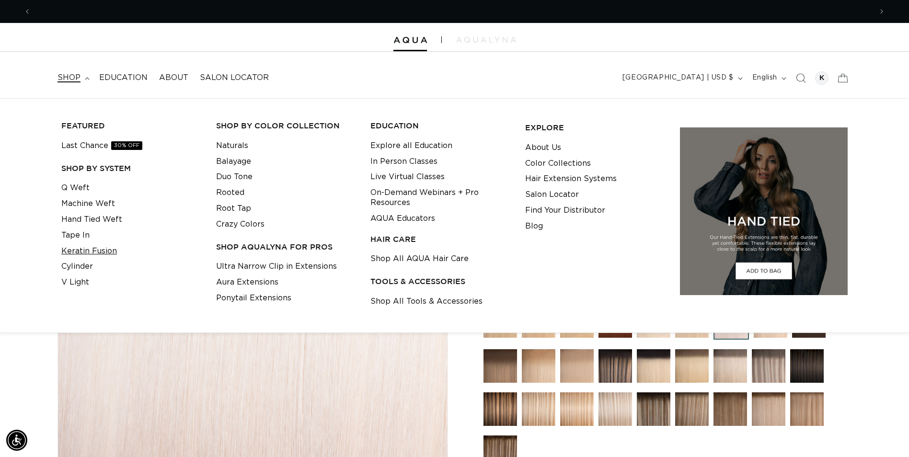
scroll to position [0, 1682]
click at [108, 252] on link "Keratin Fusion" at bounding box center [89, 251] width 56 height 16
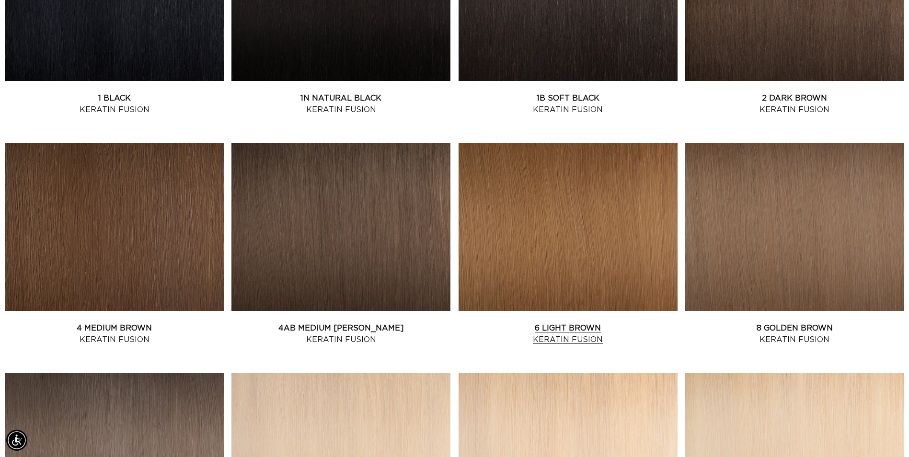
scroll to position [527, 0]
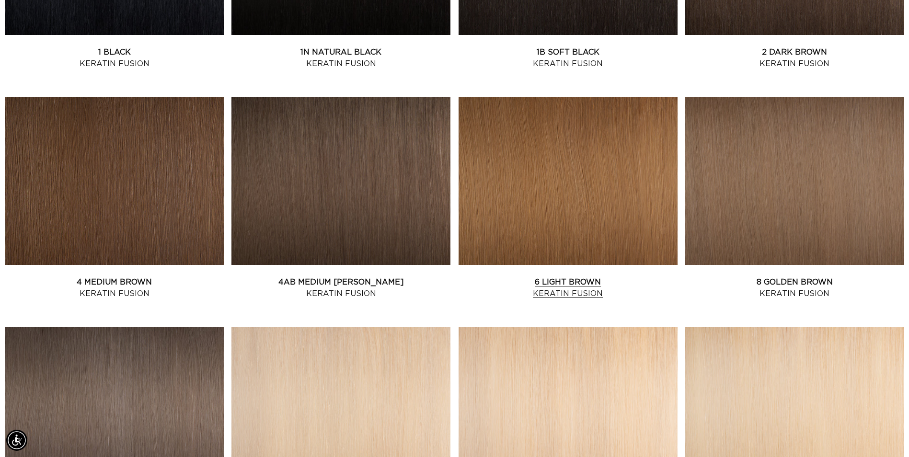
click at [597, 276] on link "6 Light Brown Keratin Fusion" at bounding box center [568, 287] width 219 height 23
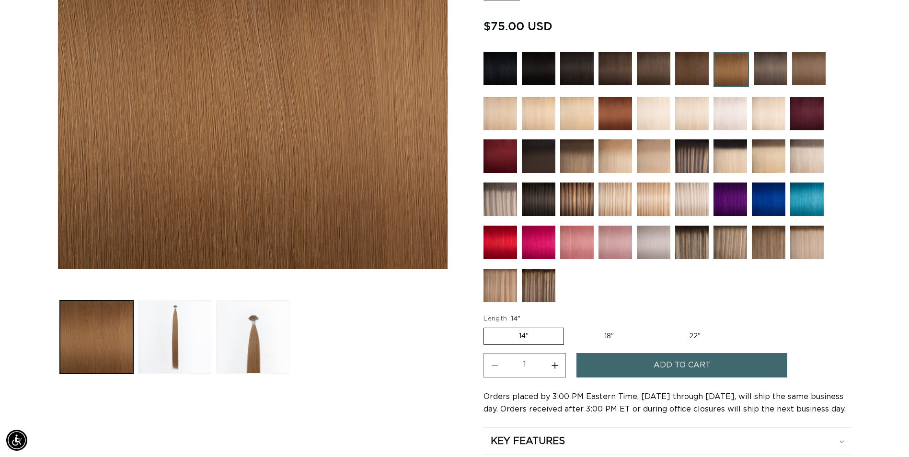
click at [614, 334] on label "18" Variant sold out or unavailable" at bounding box center [609, 336] width 80 height 16
click at [569, 326] on input "18" Variant sold out or unavailable" at bounding box center [569, 326] width 0 height 0
radio input "true"
click at [697, 331] on label "22" Variant sold out or unavailable" at bounding box center [694, 336] width 81 height 16
click at [654, 326] on input "22" Variant sold out or unavailable" at bounding box center [654, 326] width 0 height 0
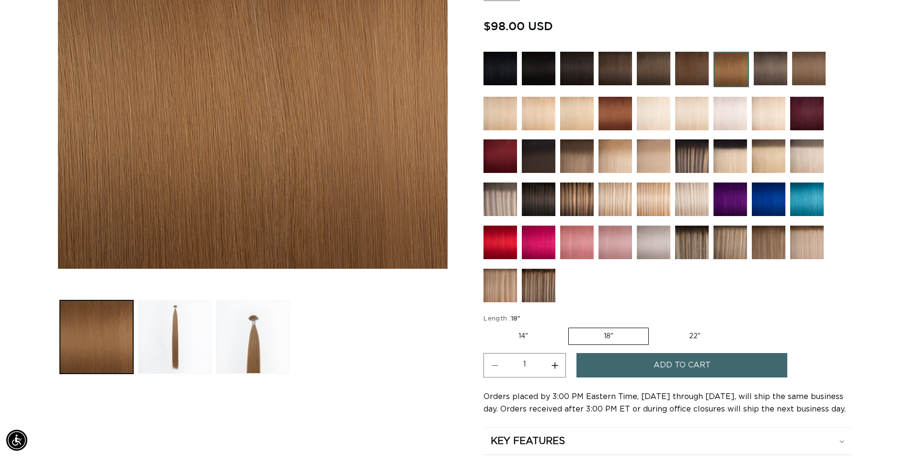
radio input "true"
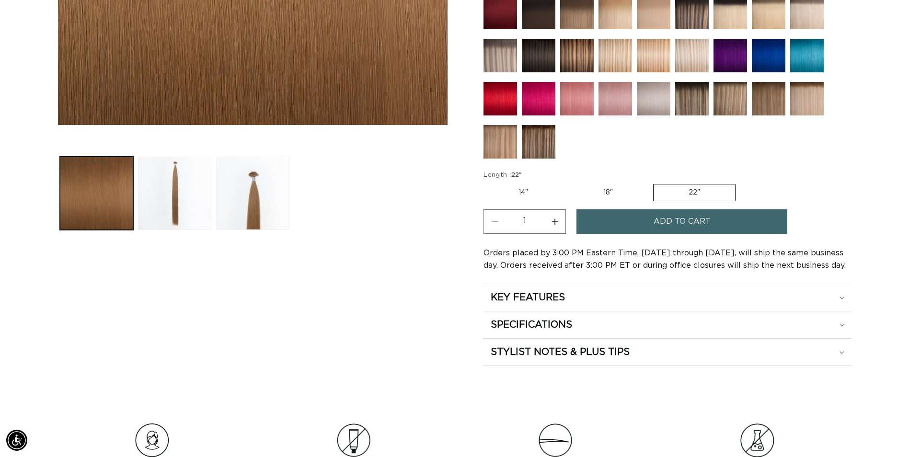
scroll to position [0, 1682]
drag, startPoint x: 609, startPoint y: 321, endPoint x: 610, endPoint y: 316, distance: 4.8
click at [610, 316] on summary "SPECIFICATIONS" at bounding box center [667, 324] width 368 height 27
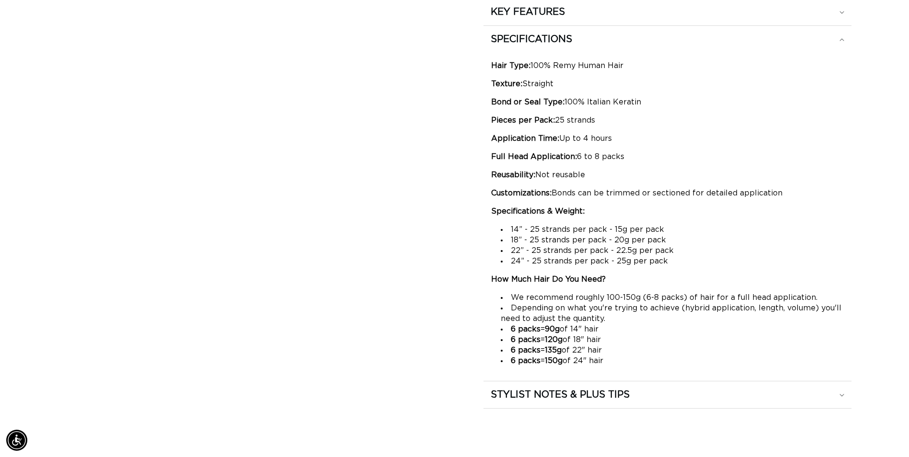
scroll to position [719, 0]
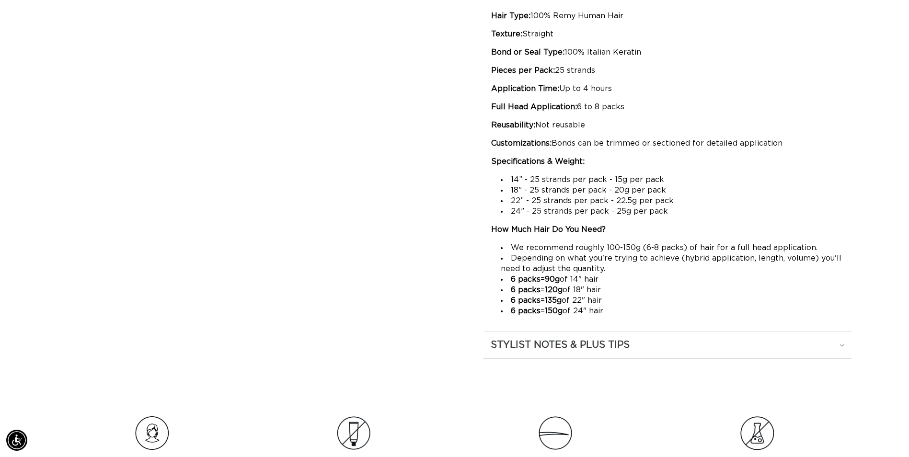
click at [600, 351] on h2 "STYLIST NOTES & PLUS TIPS" at bounding box center [560, 345] width 139 height 12
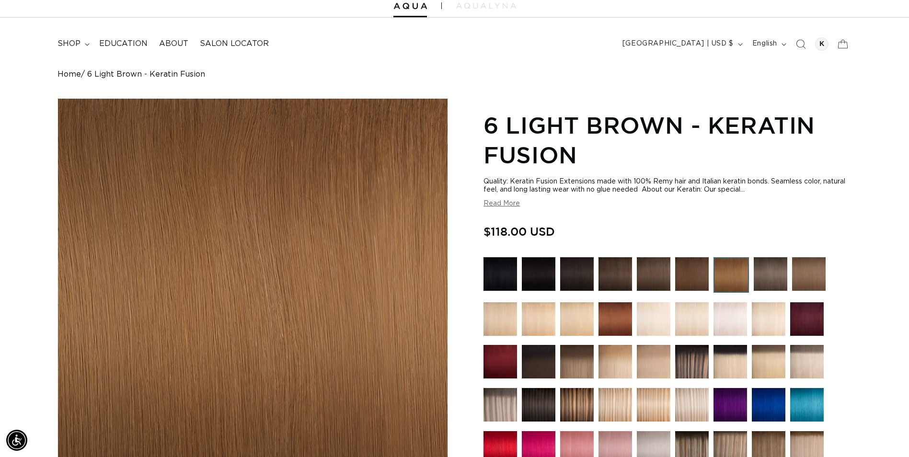
scroll to position [0, 0]
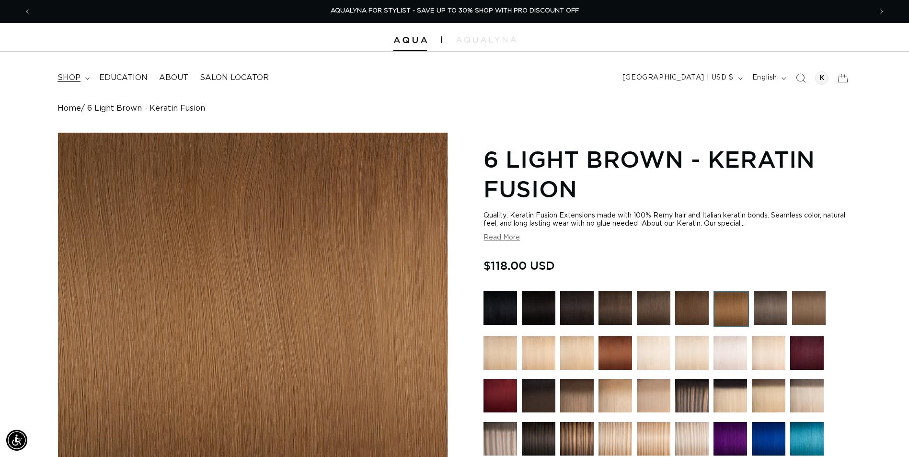
click at [79, 77] on span "shop" at bounding box center [68, 78] width 23 height 10
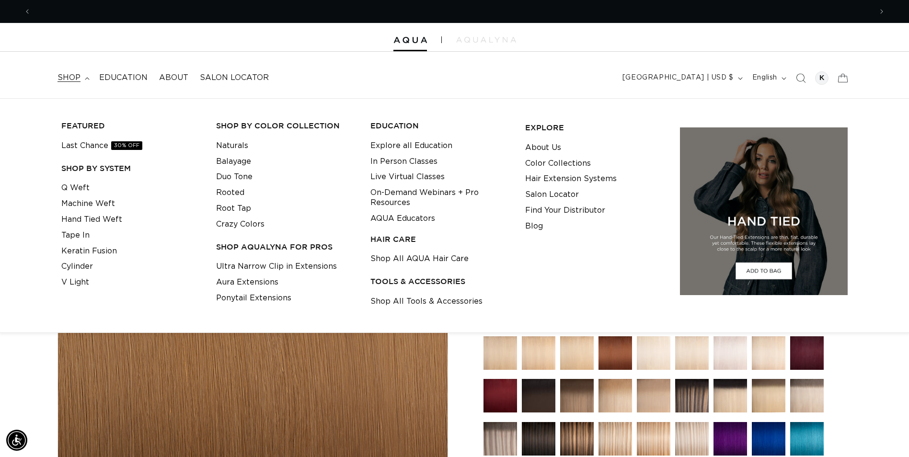
scroll to position [0, 1682]
